Goal: Check status: Check status

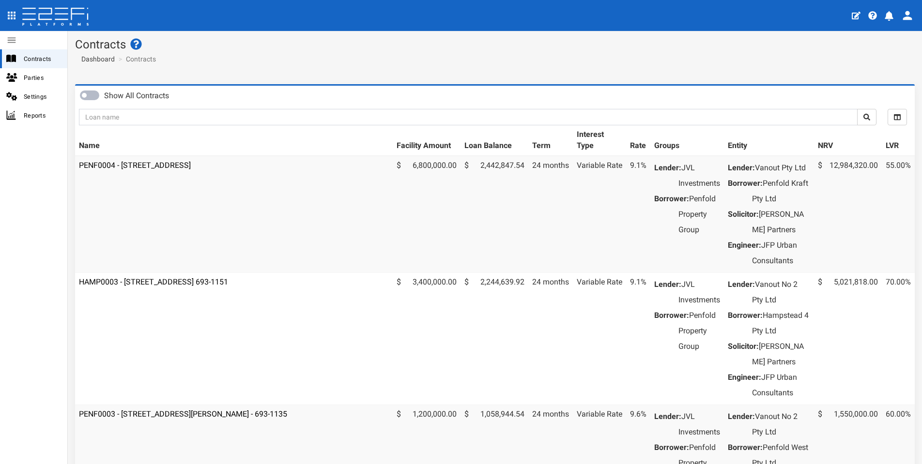
click at [170, 168] on td "PENF0004 - [STREET_ADDRESS]" at bounding box center [234, 214] width 318 height 117
click at [172, 166] on link "PENF0004 - [STREET_ADDRESS]" at bounding box center [135, 165] width 112 height 9
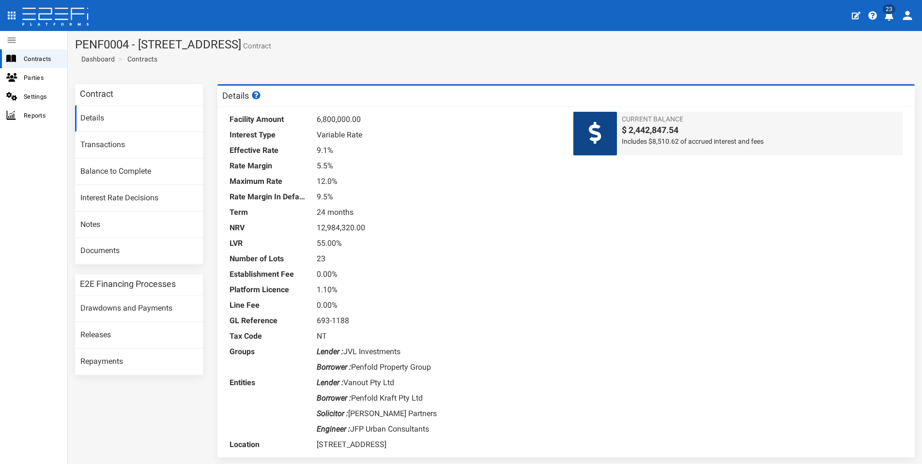
scroll to position [36, 0]
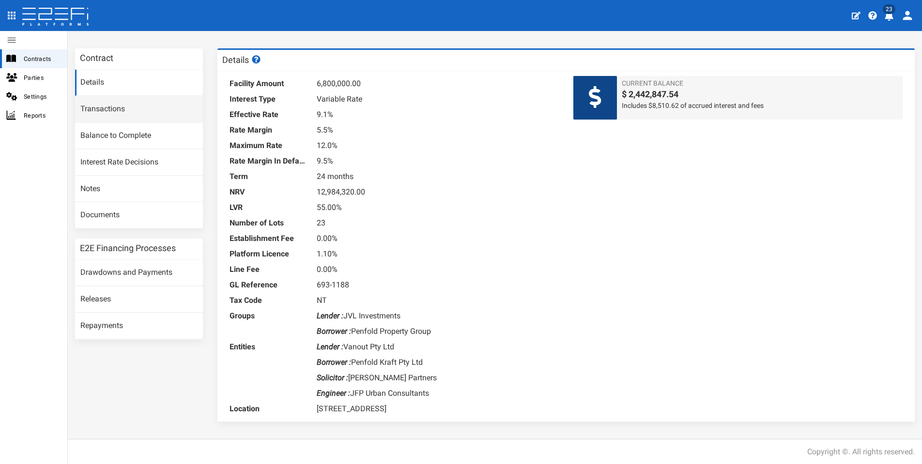
click at [100, 105] on link "Transactions" at bounding box center [139, 109] width 128 height 26
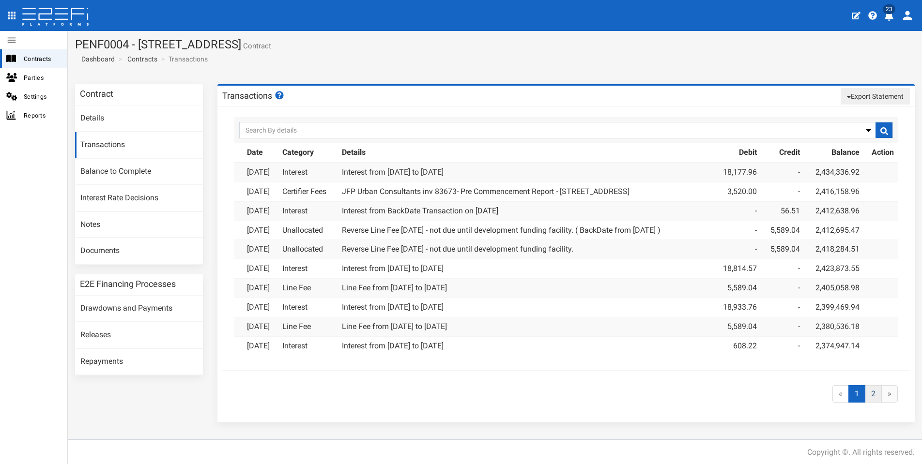
click at [875, 385] on link "2" at bounding box center [873, 394] width 17 height 18
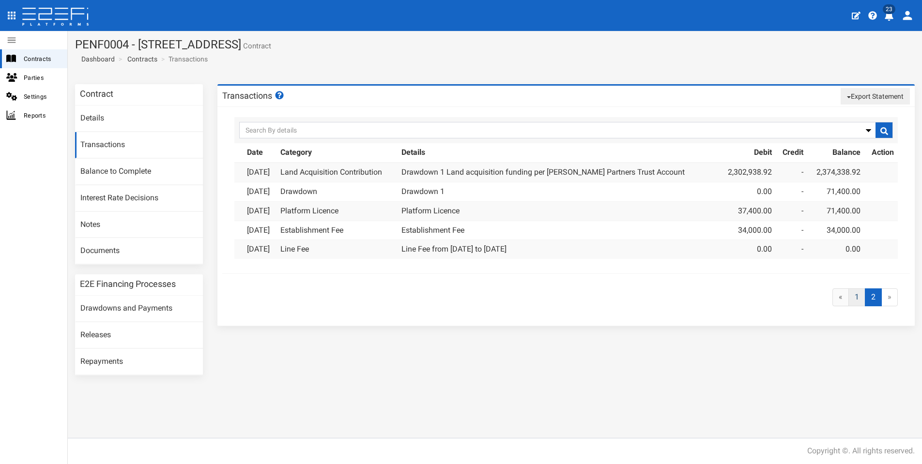
click at [857, 293] on link "1" at bounding box center [856, 298] width 17 height 18
